Goal: Task Accomplishment & Management: Use online tool/utility

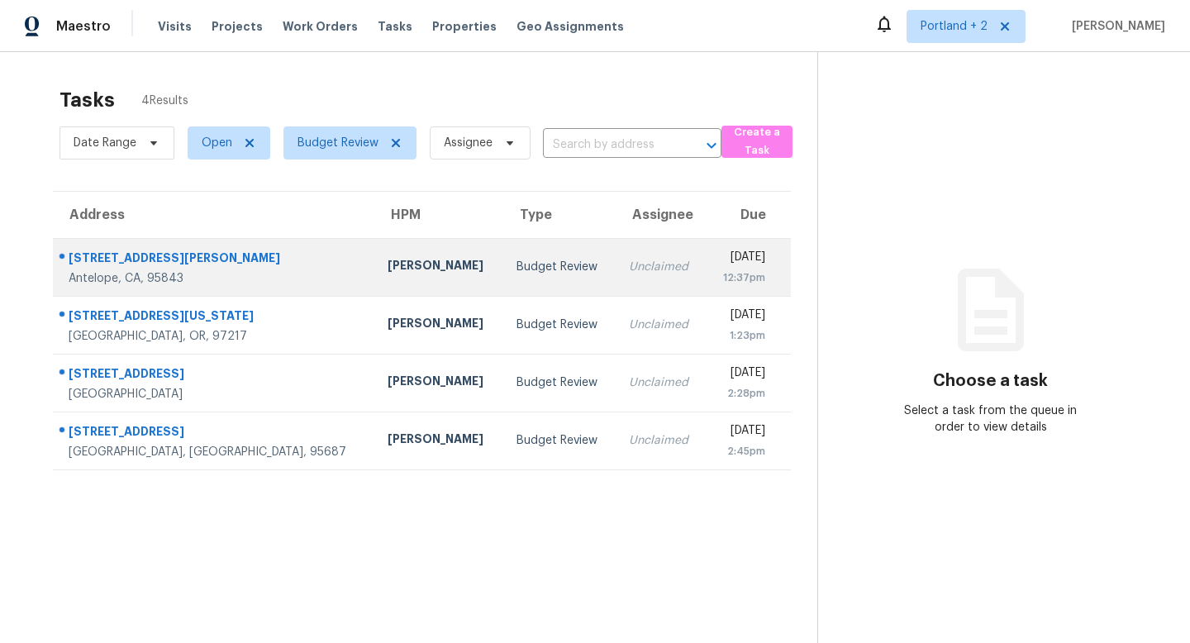
click at [516, 269] on div "Budget Review" at bounding box center [559, 267] width 86 height 17
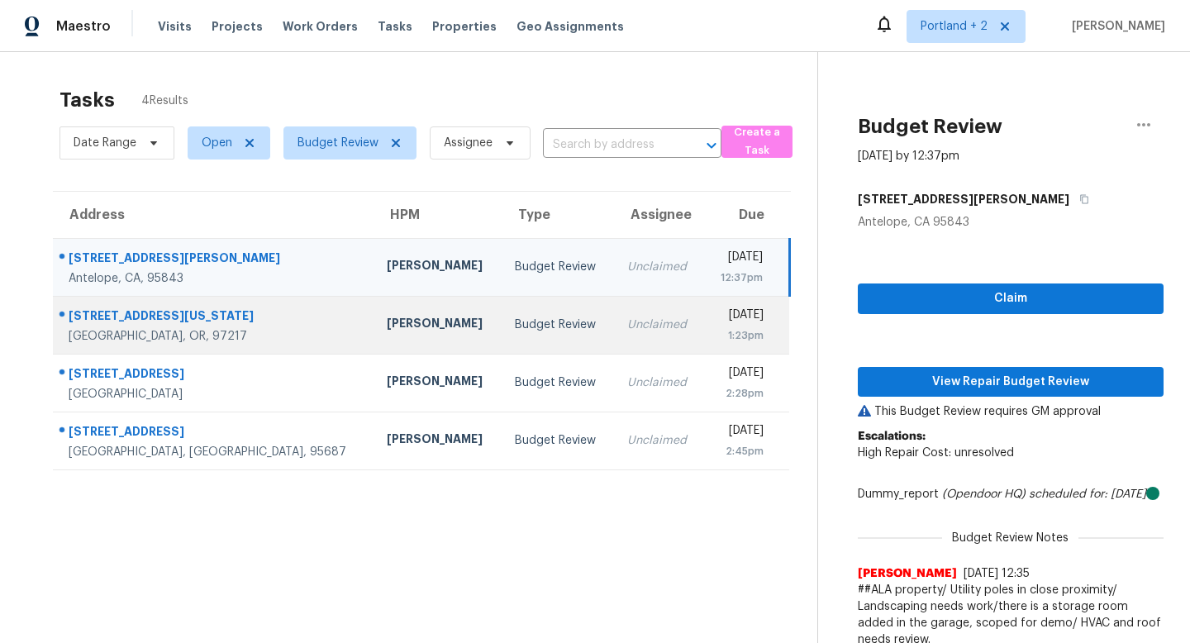
click at [374, 328] on td "[PERSON_NAME]" at bounding box center [438, 325] width 128 height 58
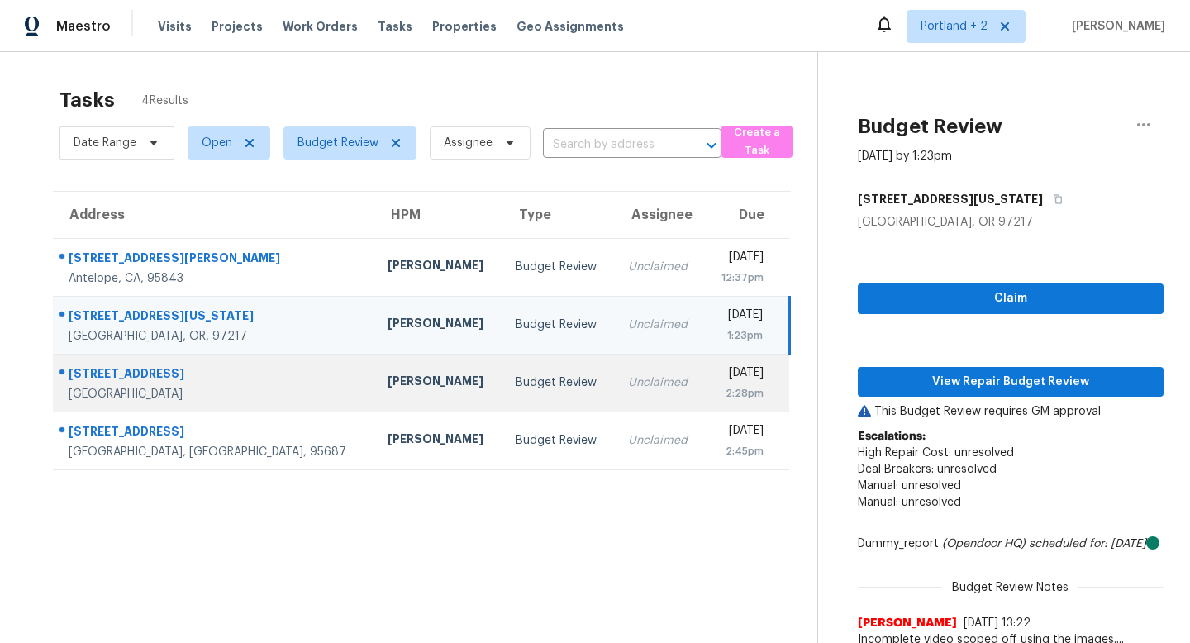
click at [516, 374] on div "Budget Review" at bounding box center [559, 382] width 86 height 17
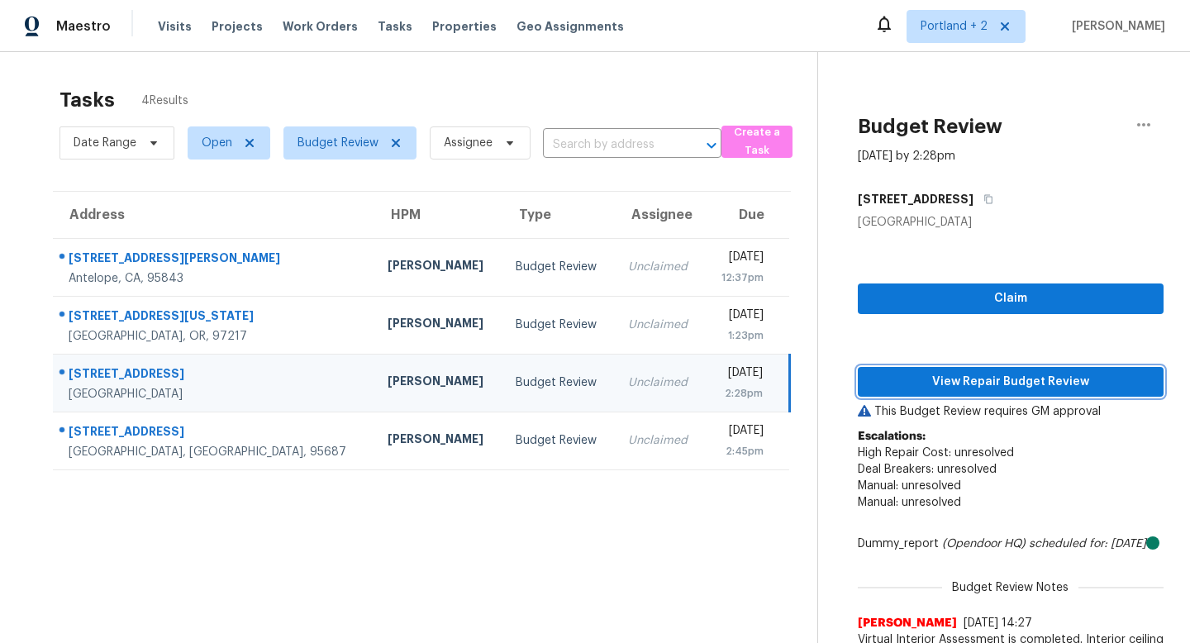
click at [887, 372] on span "View Repair Budget Review" at bounding box center [1010, 382] width 279 height 21
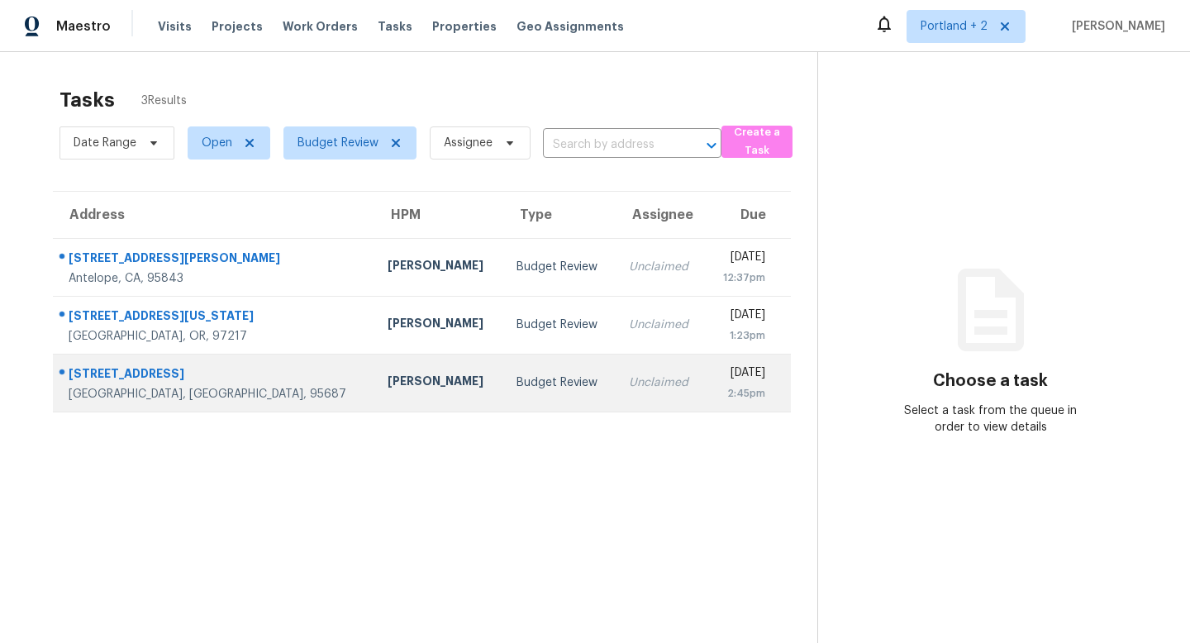
click at [374, 397] on td "[PERSON_NAME]" at bounding box center [438, 383] width 128 height 58
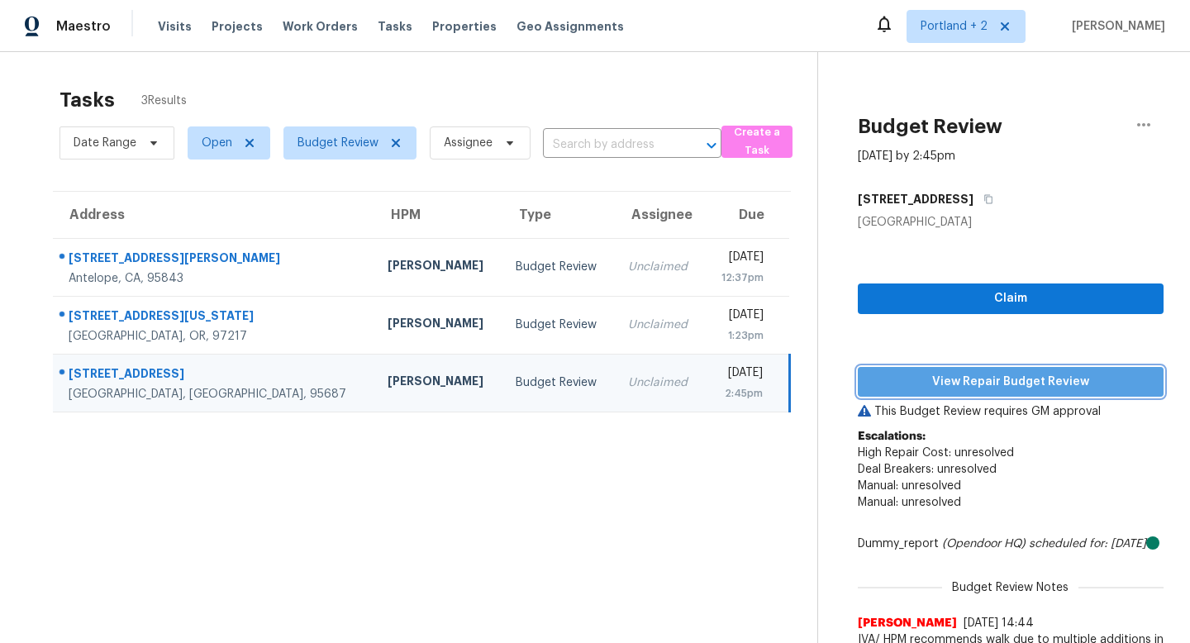
click at [981, 370] on button "View Repair Budget Review" at bounding box center [1011, 382] width 306 height 31
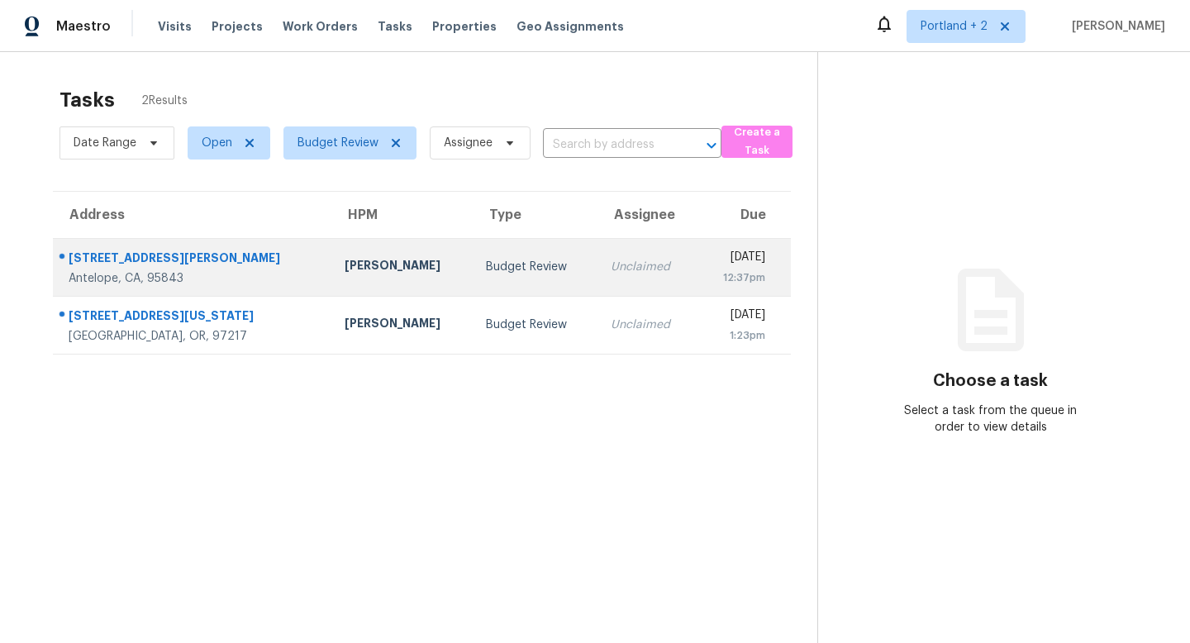
click at [345, 277] on div "[PERSON_NAME]" at bounding box center [402, 267] width 115 height 21
